Goal: Check status

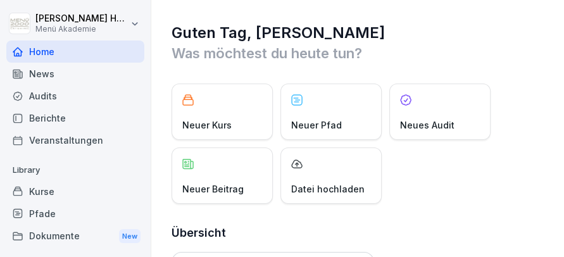
click at [47, 93] on div "Audits" at bounding box center [75, 96] width 138 height 22
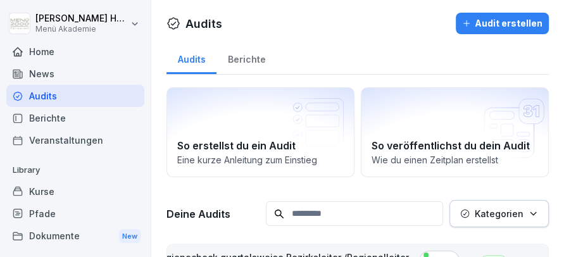
click at [255, 57] on div "Berichte" at bounding box center [247, 58] width 60 height 32
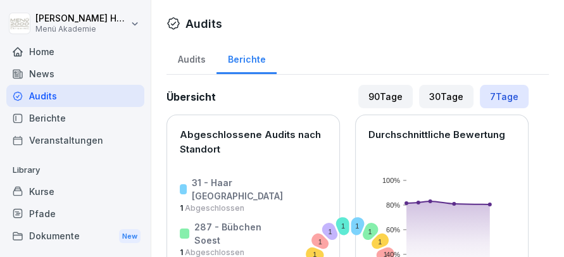
click at [386, 93] on div "90 Tage" at bounding box center [385, 96] width 54 height 23
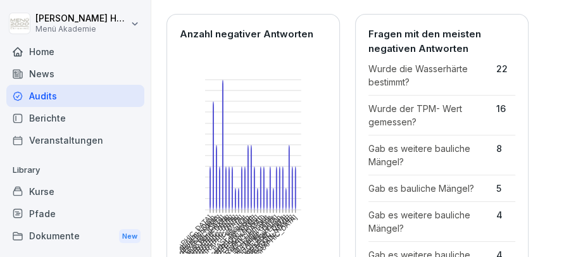
scroll to position [368, 0]
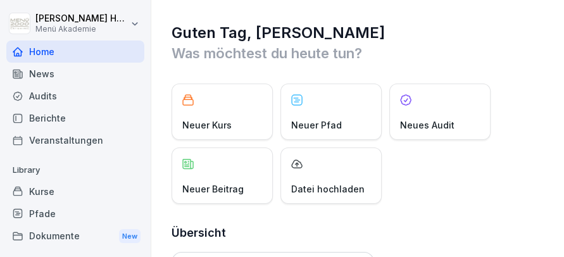
click at [45, 97] on div "Audits" at bounding box center [75, 96] width 138 height 22
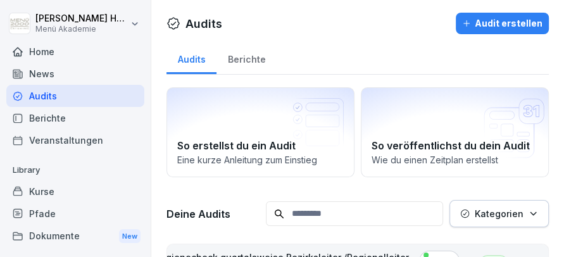
click at [253, 61] on div "Berichte" at bounding box center [247, 58] width 60 height 32
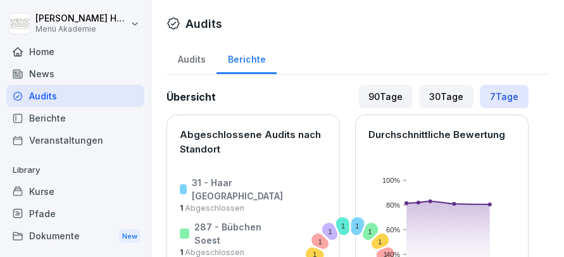
click at [393, 101] on div "90 Tage" at bounding box center [385, 96] width 54 height 23
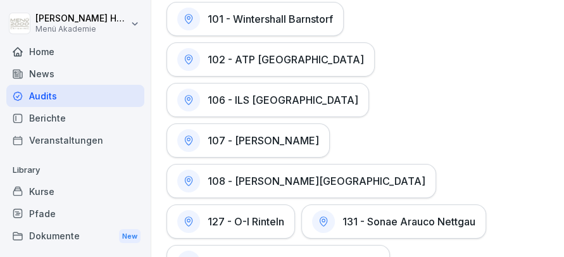
scroll to position [757, 0]
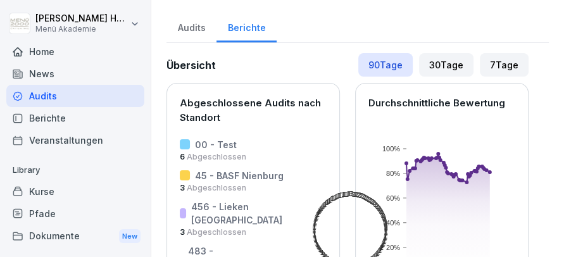
scroll to position [0, 0]
